Goal: Transaction & Acquisition: Purchase product/service

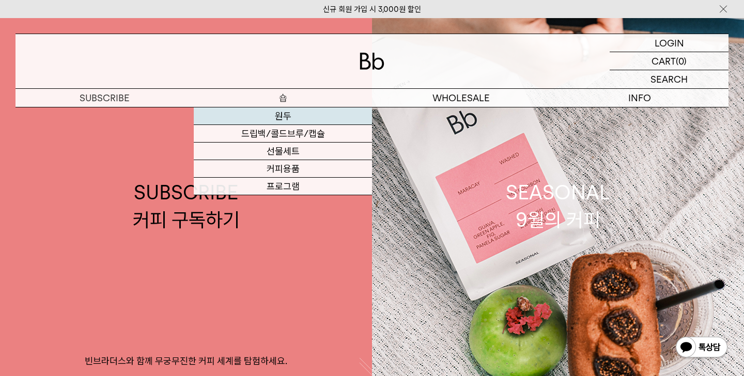
click at [279, 119] on link "원두" at bounding box center [283, 117] width 178 height 18
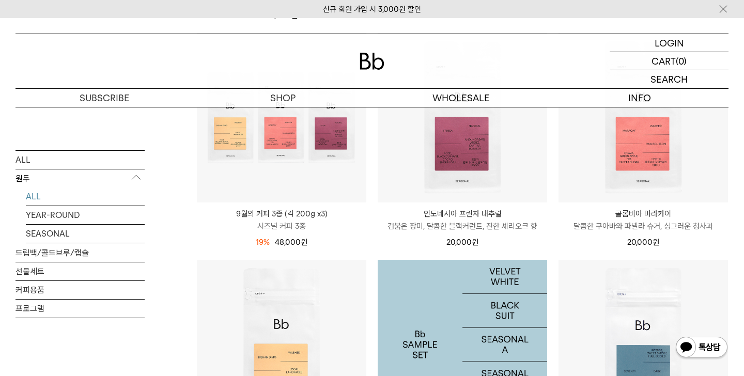
scroll to position [204, 0]
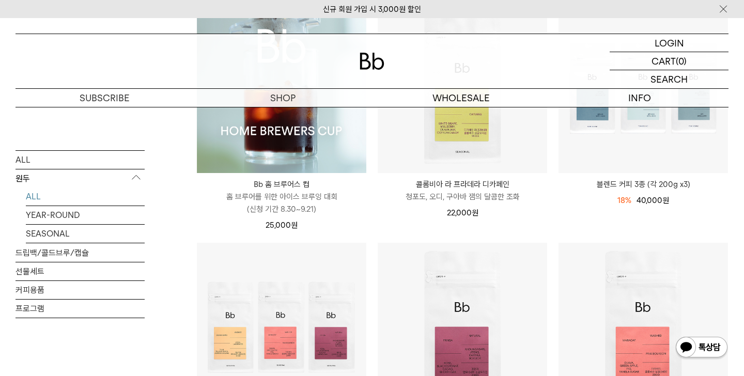
click at [283, 137] on img at bounding box center [282, 89] width 170 height 170
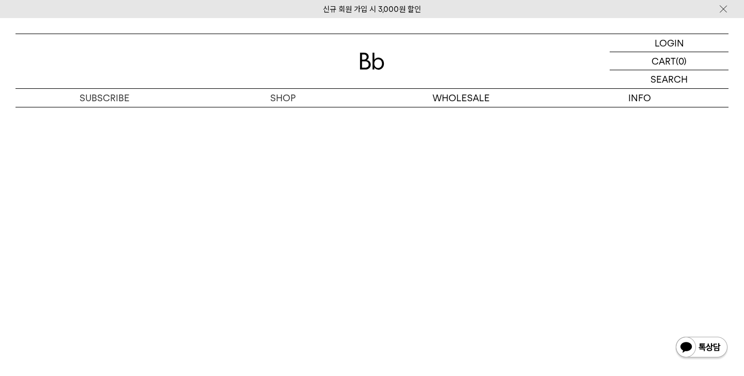
scroll to position [5401, 0]
click at [371, 59] on img at bounding box center [372, 61] width 25 height 17
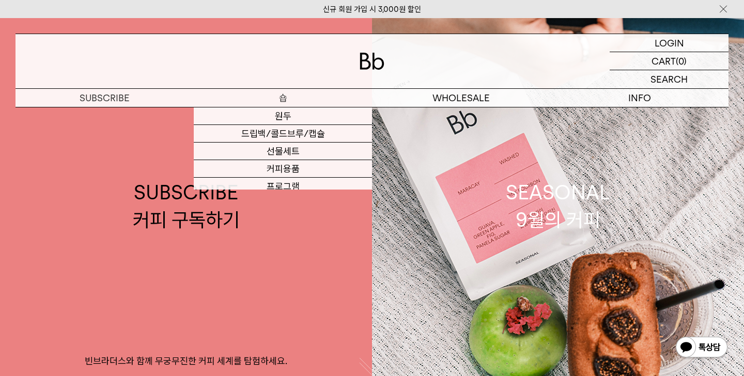
click at [280, 100] on p "숍" at bounding box center [283, 98] width 178 height 18
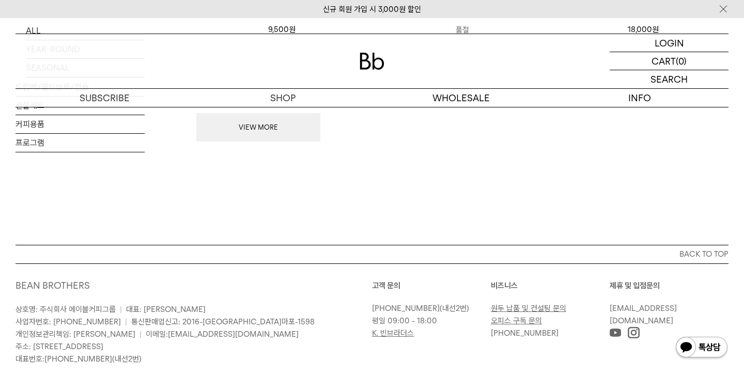
scroll to position [1361, 0]
